Goal: Transaction & Acquisition: Purchase product/service

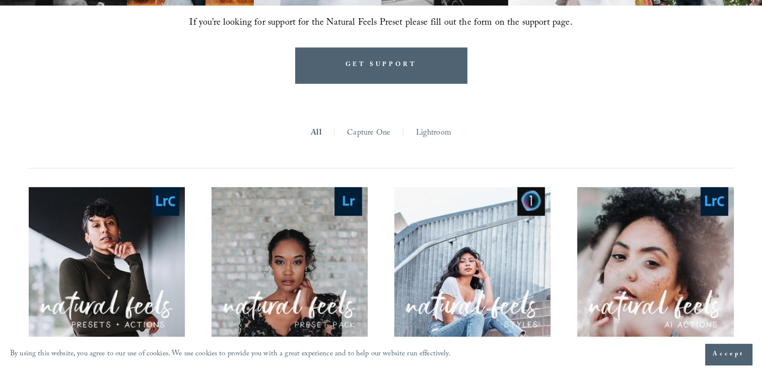
scroll to position [837, 0]
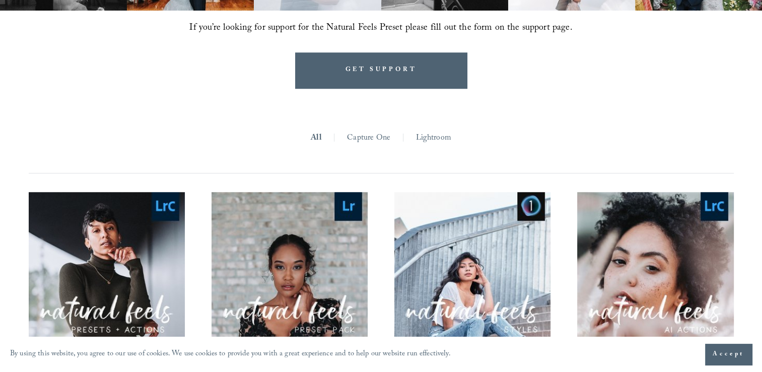
click at [422, 132] on link "Lightroom" at bounding box center [432, 138] width 35 height 16
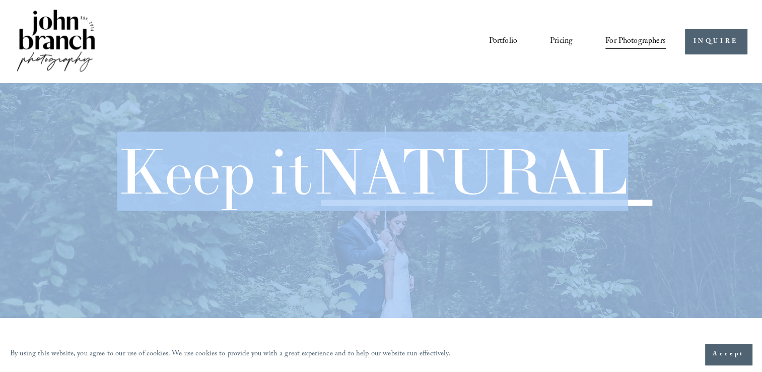
drag, startPoint x: 760, startPoint y: 31, endPoint x: 767, endPoint y: 36, distance: 8.6
click at [751, 65] on div "Skip to Content Portfolio Pricing For Photographers Courses Blog" at bounding box center [381, 41] width 762 height 83
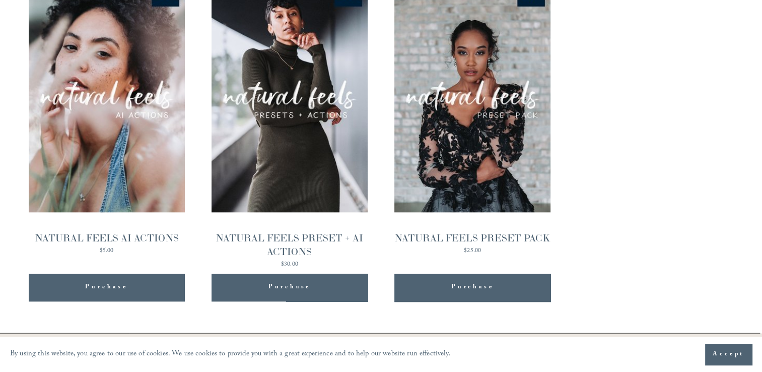
scroll to position [1108, 0]
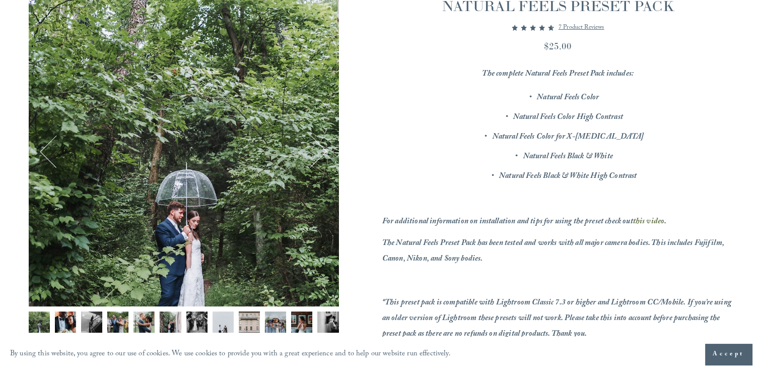
scroll to position [149, 0]
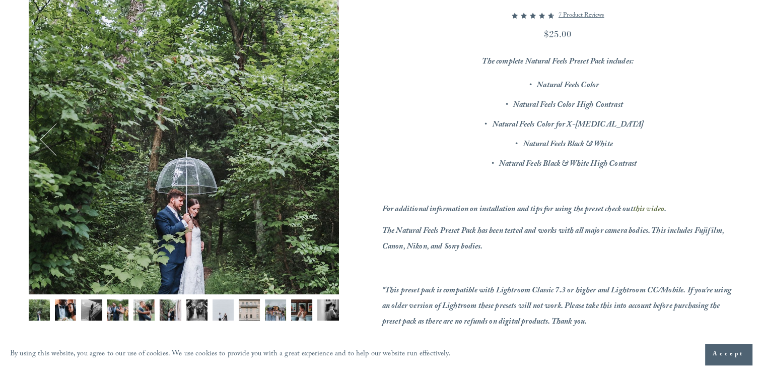
click at [320, 142] on button "Next" at bounding box center [310, 138] width 33 height 33
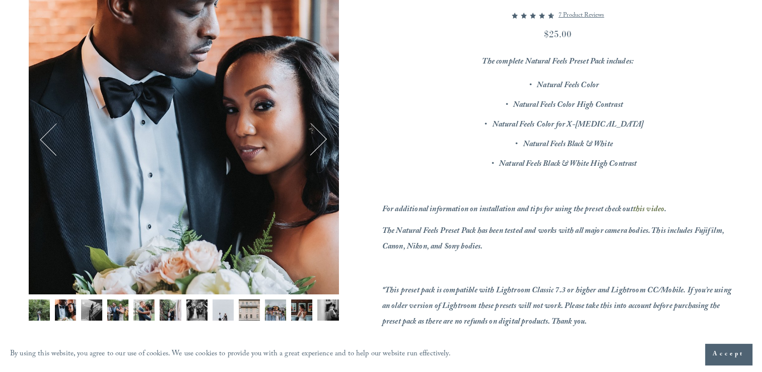
click at [320, 142] on button "Next" at bounding box center [310, 138] width 33 height 33
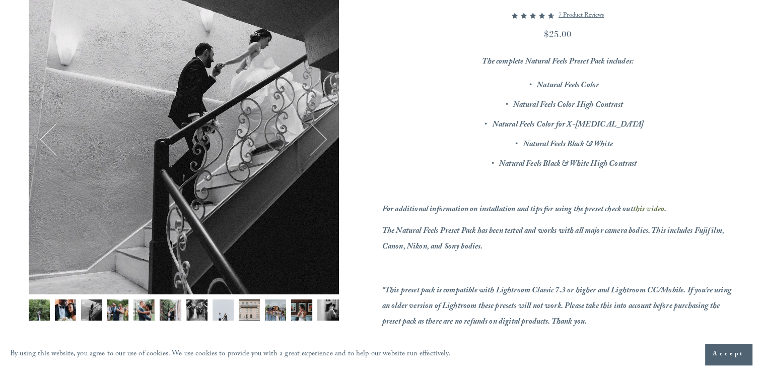
click at [320, 142] on button "Next" at bounding box center [310, 138] width 33 height 33
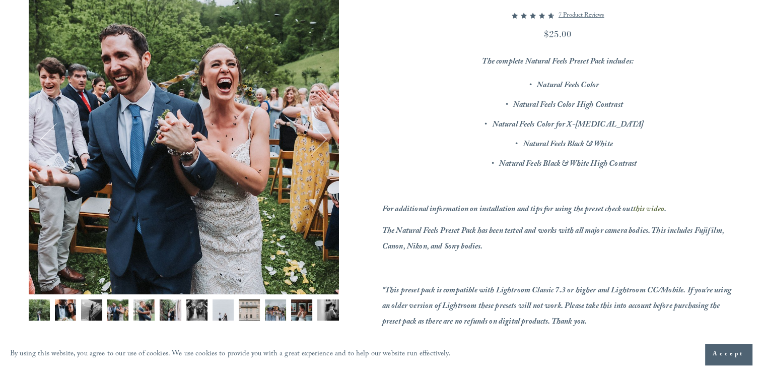
click at [320, 142] on button "Next" at bounding box center [310, 138] width 33 height 33
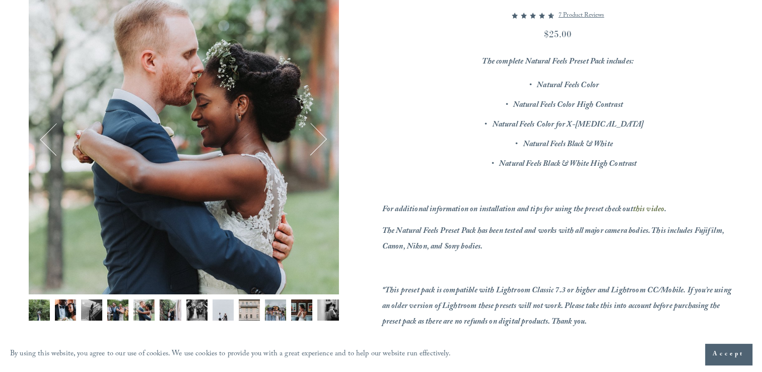
click at [320, 142] on button "Next" at bounding box center [310, 138] width 33 height 33
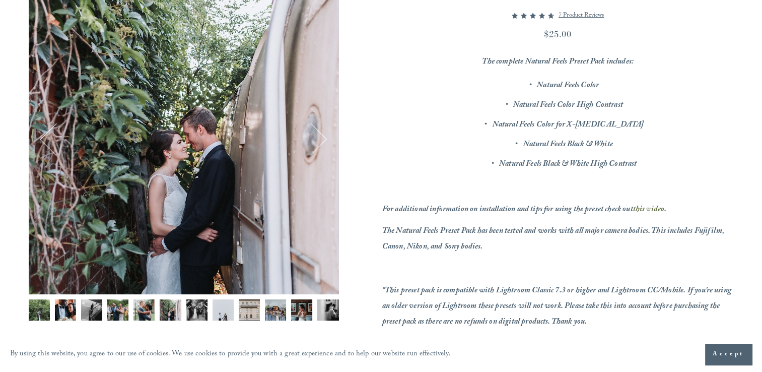
click at [320, 142] on button "Next" at bounding box center [310, 138] width 33 height 33
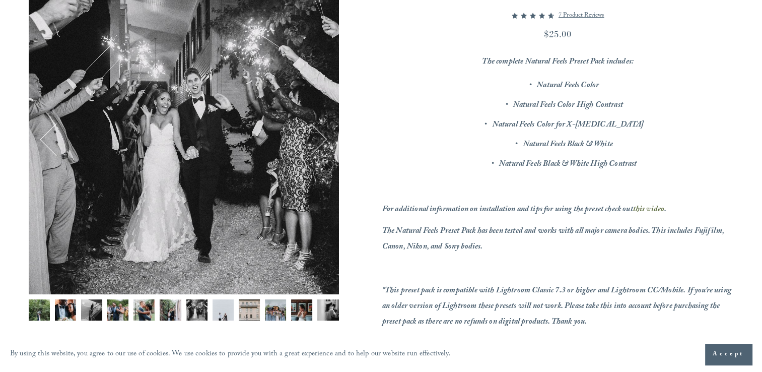
click at [320, 142] on button "Next" at bounding box center [310, 138] width 33 height 33
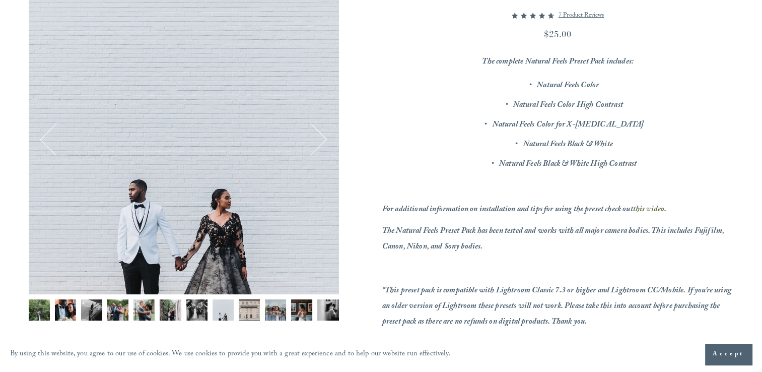
click at [320, 142] on button "Next" at bounding box center [310, 138] width 33 height 33
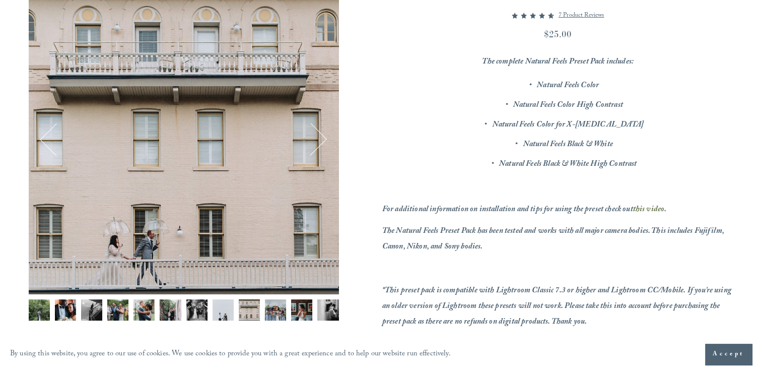
click at [320, 142] on button "Next" at bounding box center [310, 138] width 33 height 33
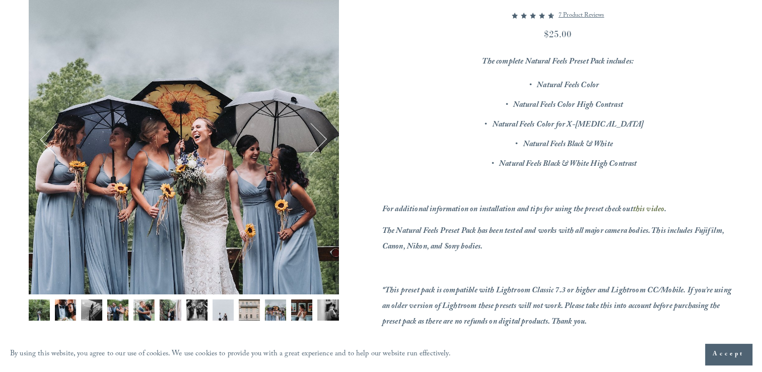
click at [320, 142] on button "Next" at bounding box center [310, 138] width 33 height 33
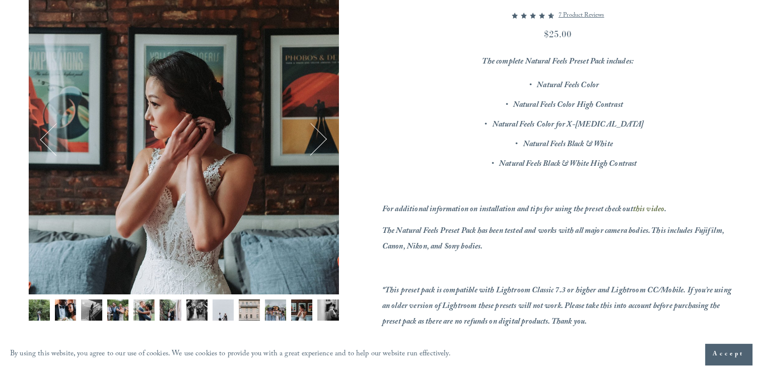
click at [320, 142] on button "Next" at bounding box center [310, 138] width 33 height 33
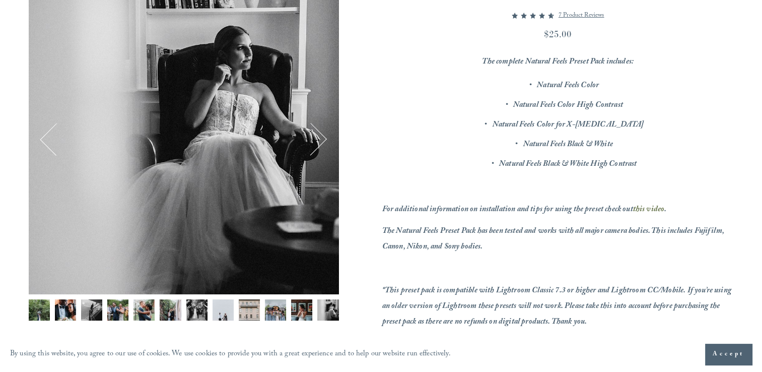
click at [320, 142] on button "Next" at bounding box center [310, 138] width 33 height 33
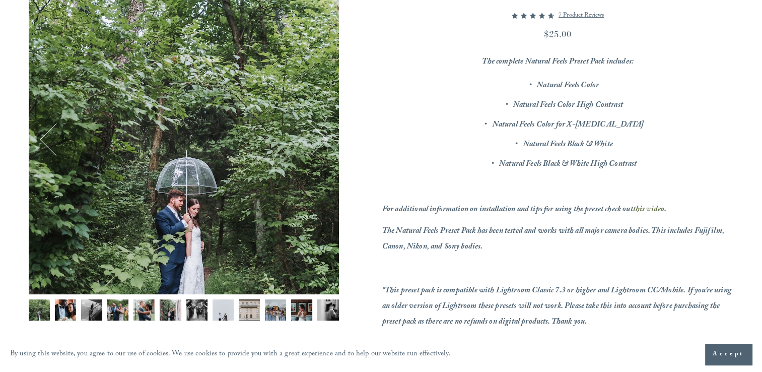
click at [320, 142] on button "Next" at bounding box center [310, 138] width 33 height 33
